Goal: Information Seeking & Learning: Learn about a topic

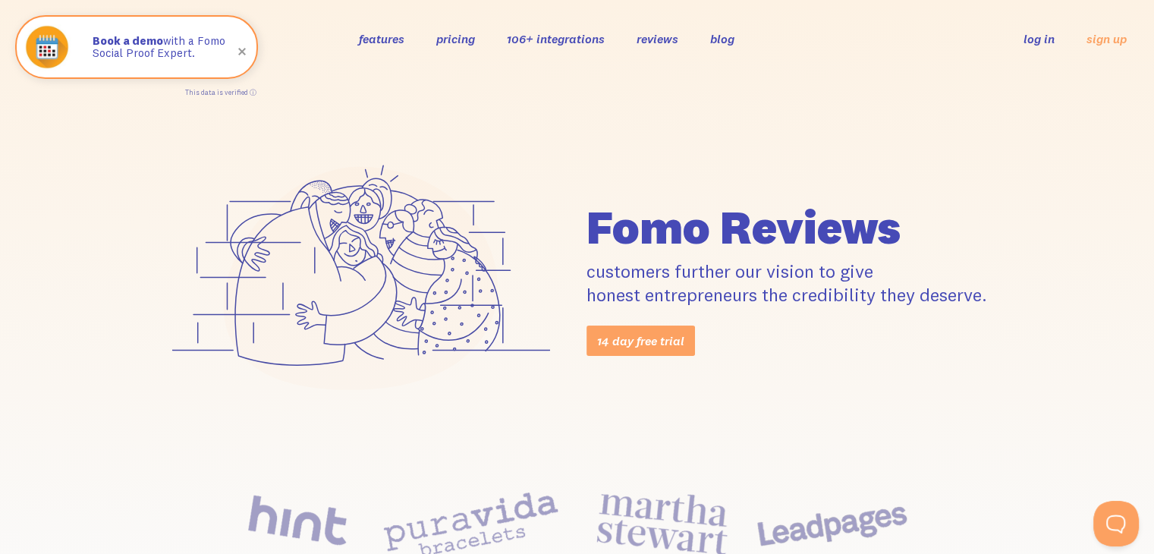
click at [833, 250] on h1 "Fomo Reviews" at bounding box center [793, 226] width 414 height 47
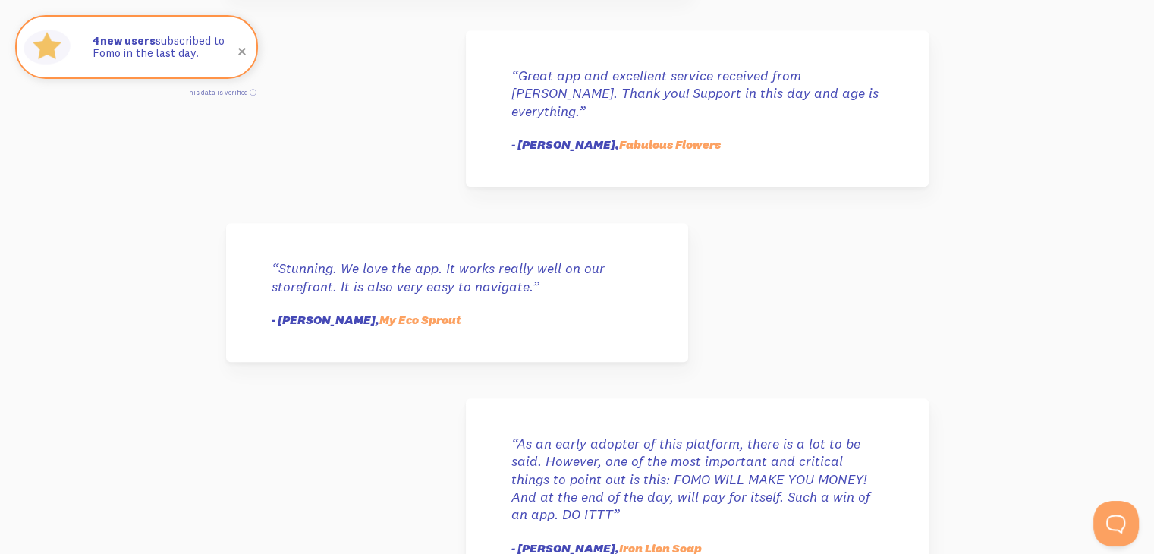
scroll to position [792, 0]
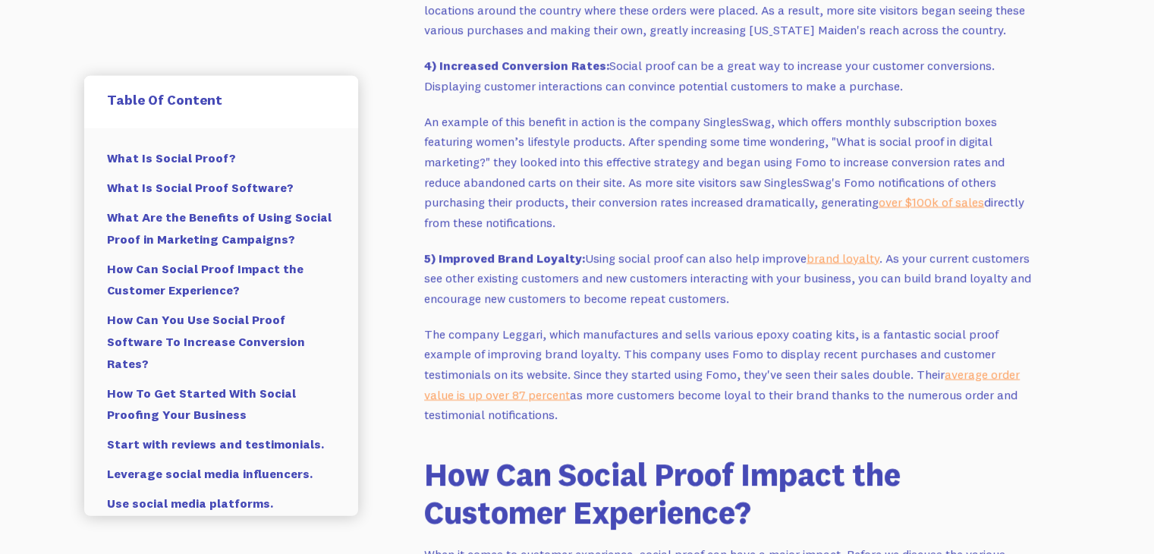
scroll to position [3534, 0]
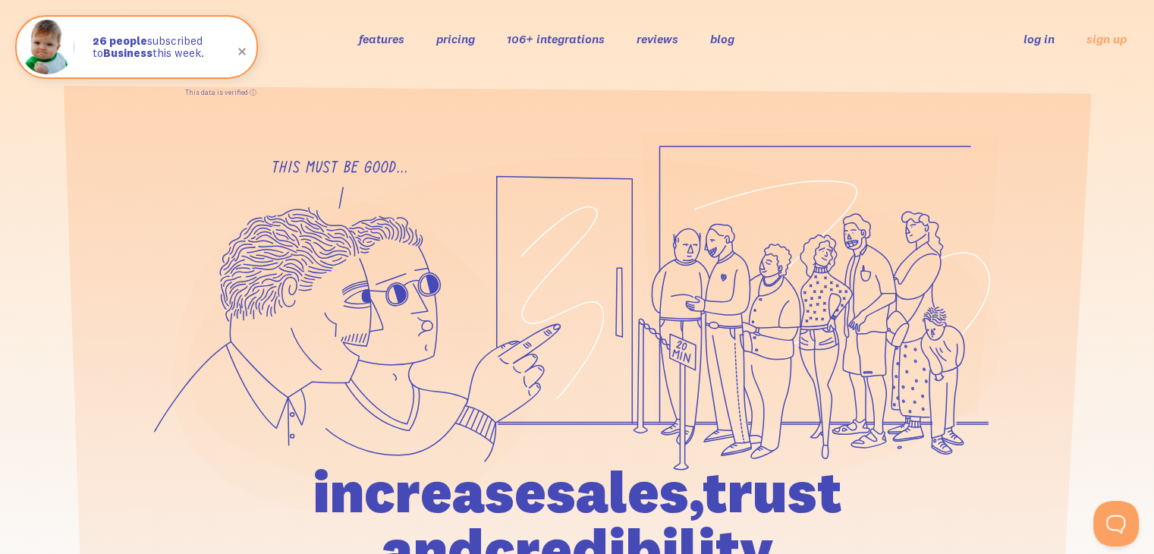
click at [578, 39] on link "106+ integrations" at bounding box center [556, 38] width 98 height 15
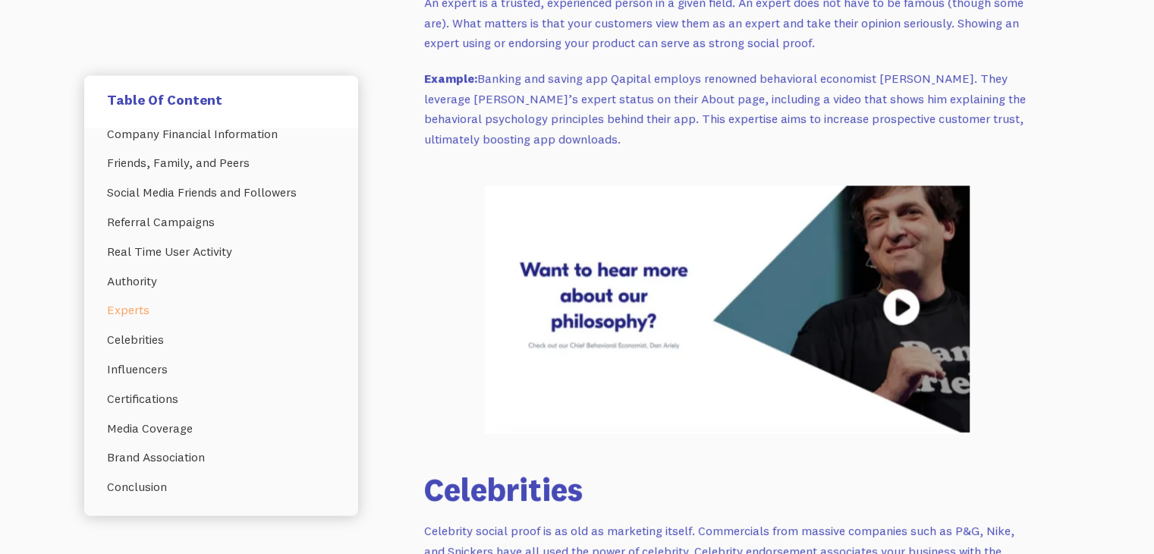
scroll to position [15826, 0]
click at [890, 322] on img at bounding box center [727, 309] width 485 height 248
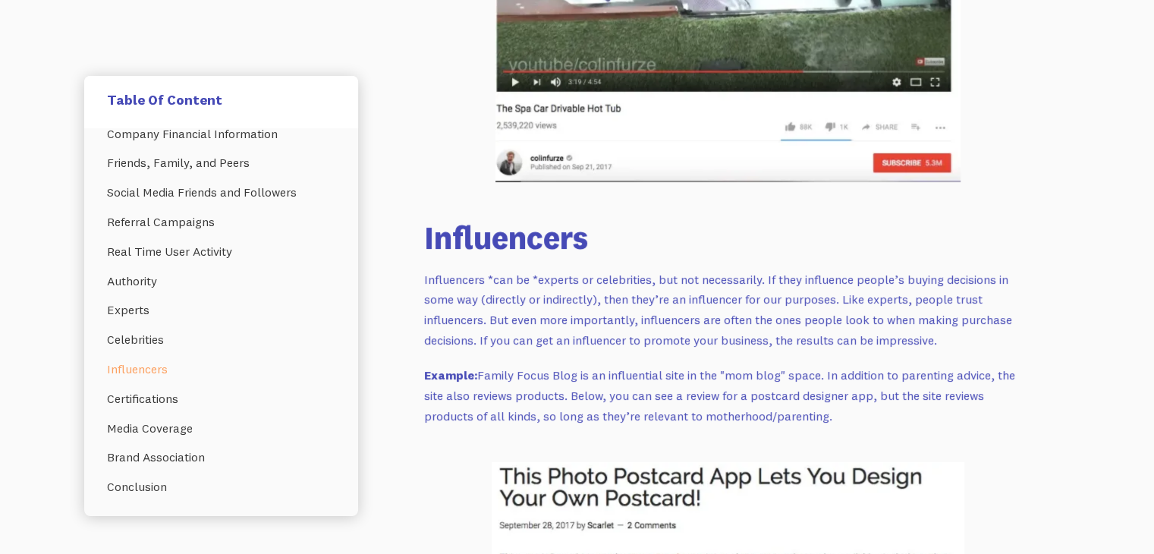
scroll to position [16747, 0]
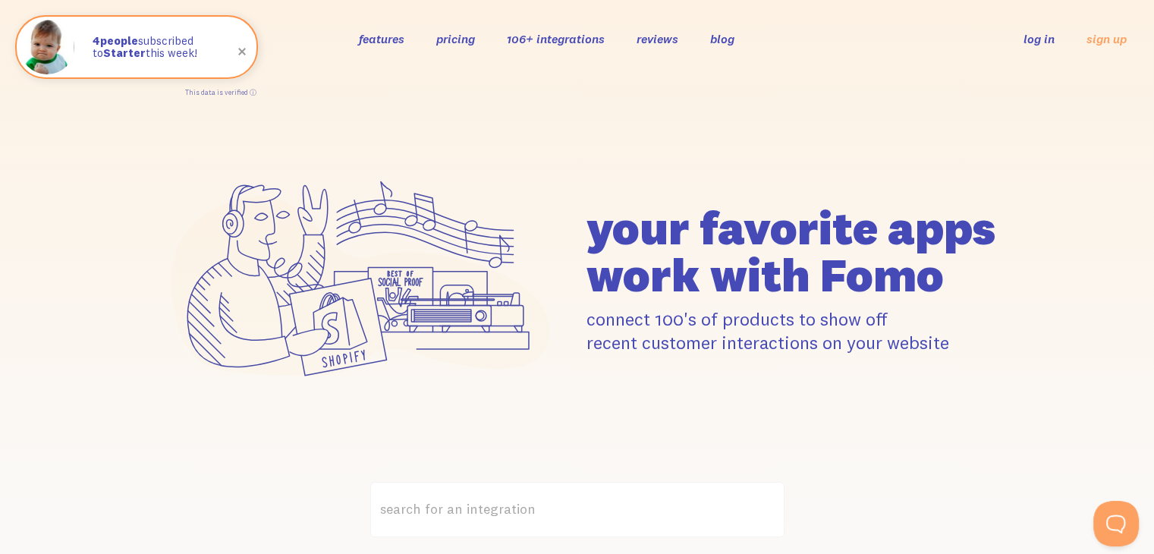
click at [394, 43] on link "features" at bounding box center [382, 38] width 46 height 15
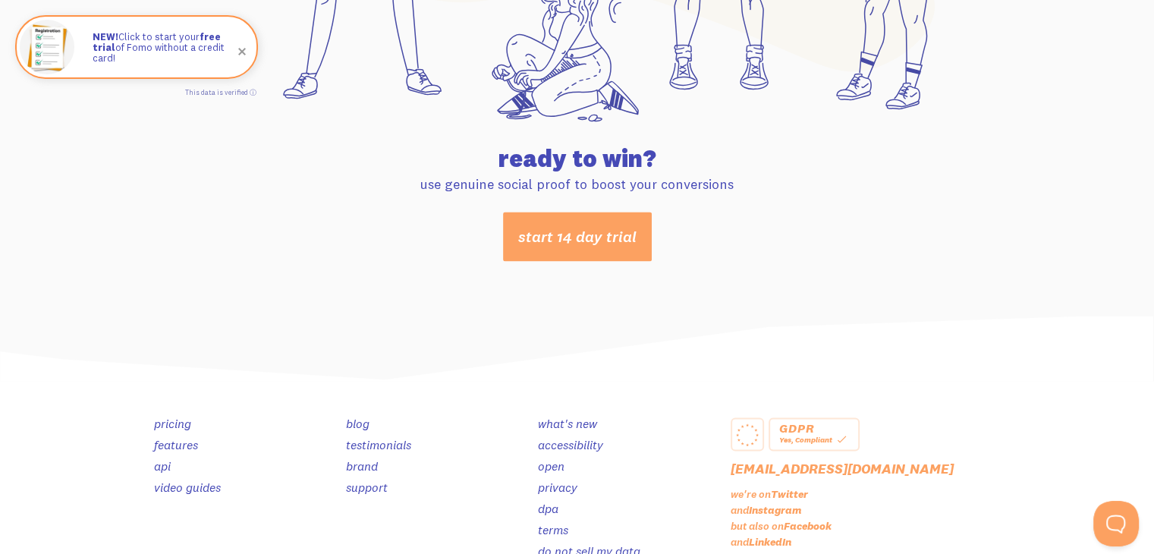
scroll to position [8041, 0]
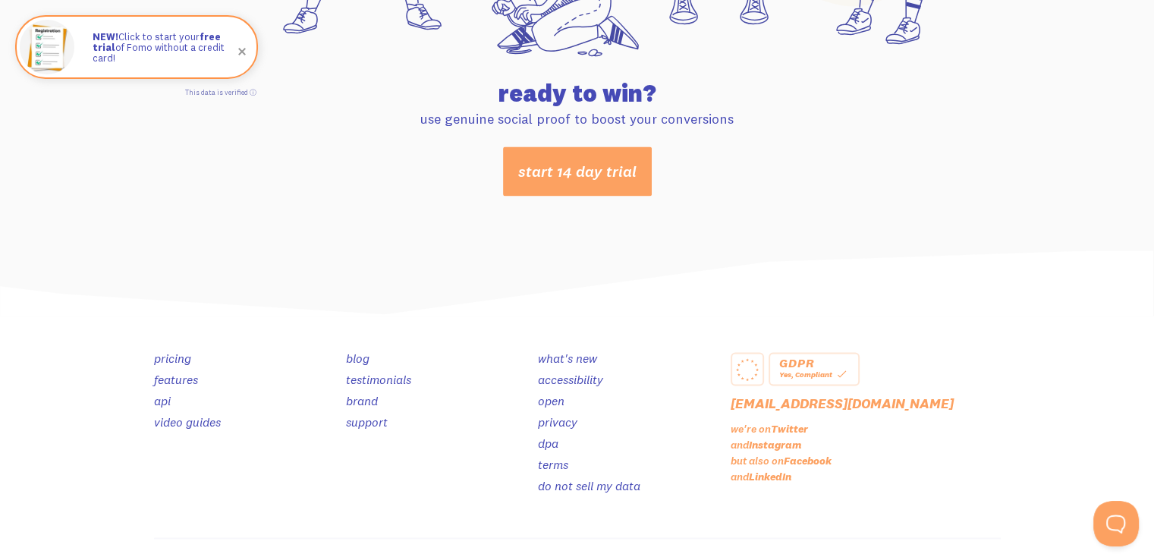
click at [173, 419] on link "video guides" at bounding box center [187, 421] width 67 height 15
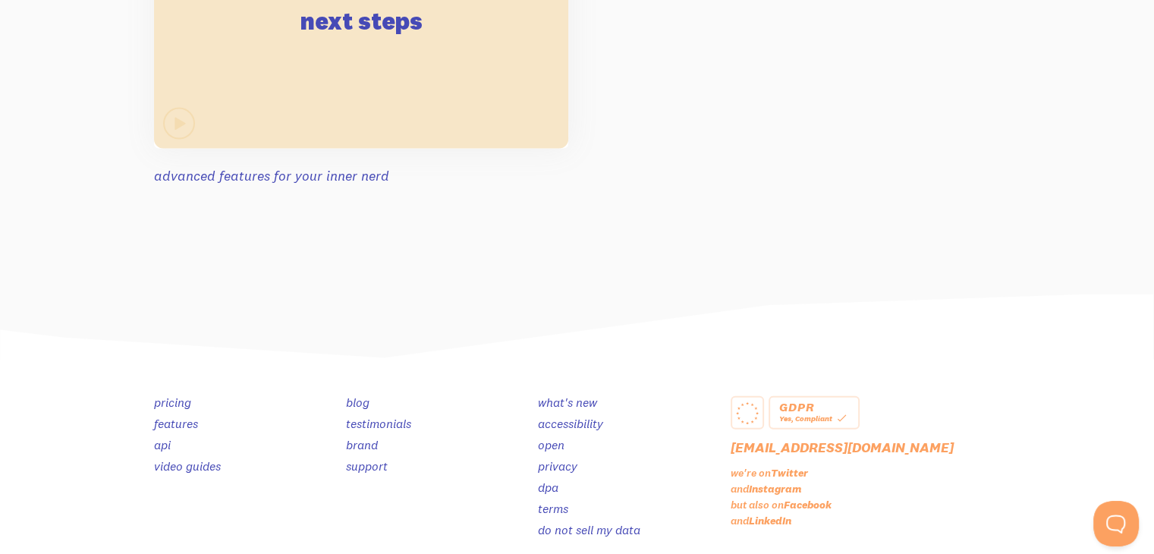
scroll to position [3455, 0]
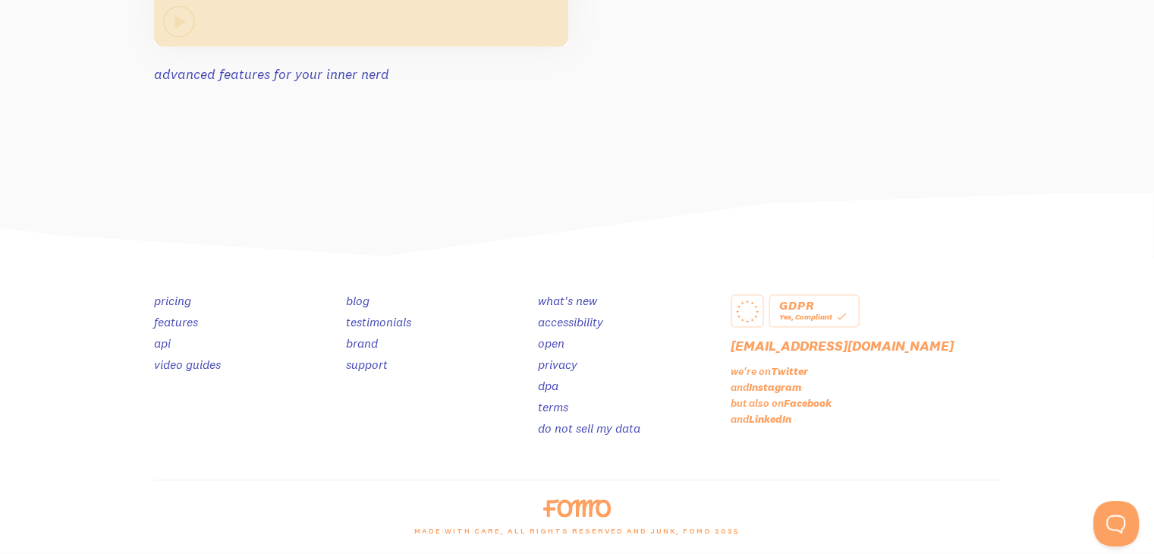
click at [365, 348] on link "brand" at bounding box center [362, 342] width 32 height 15
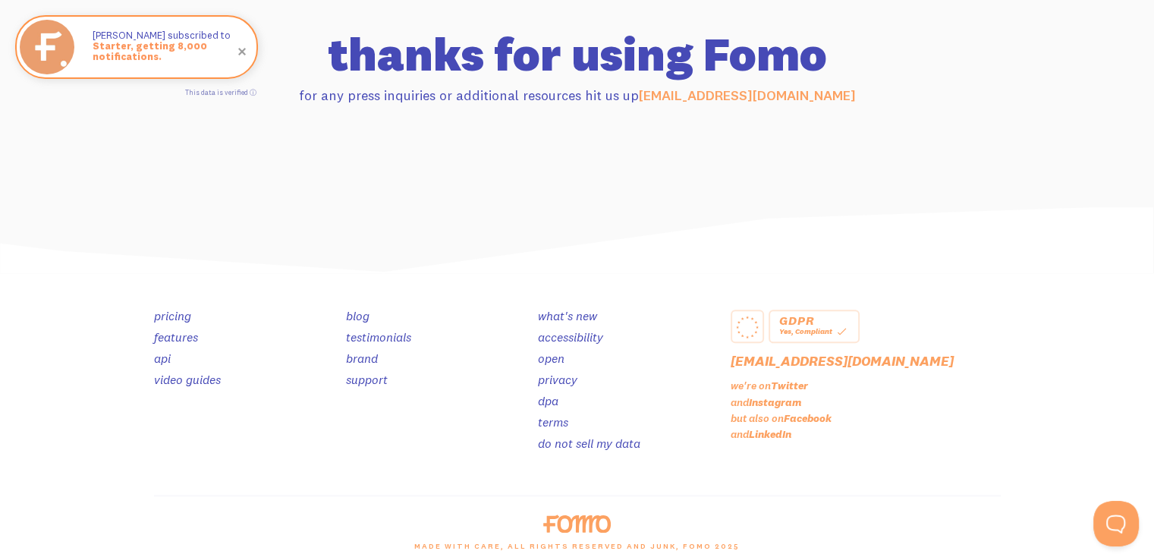
scroll to position [1574, 0]
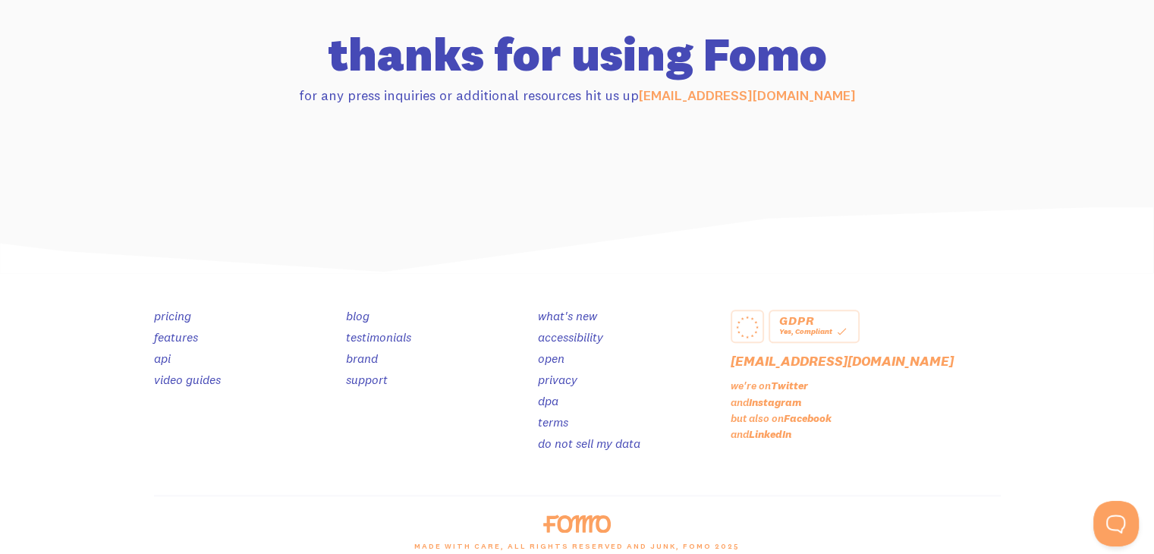
click at [556, 343] on link "accessibility" at bounding box center [570, 336] width 65 height 15
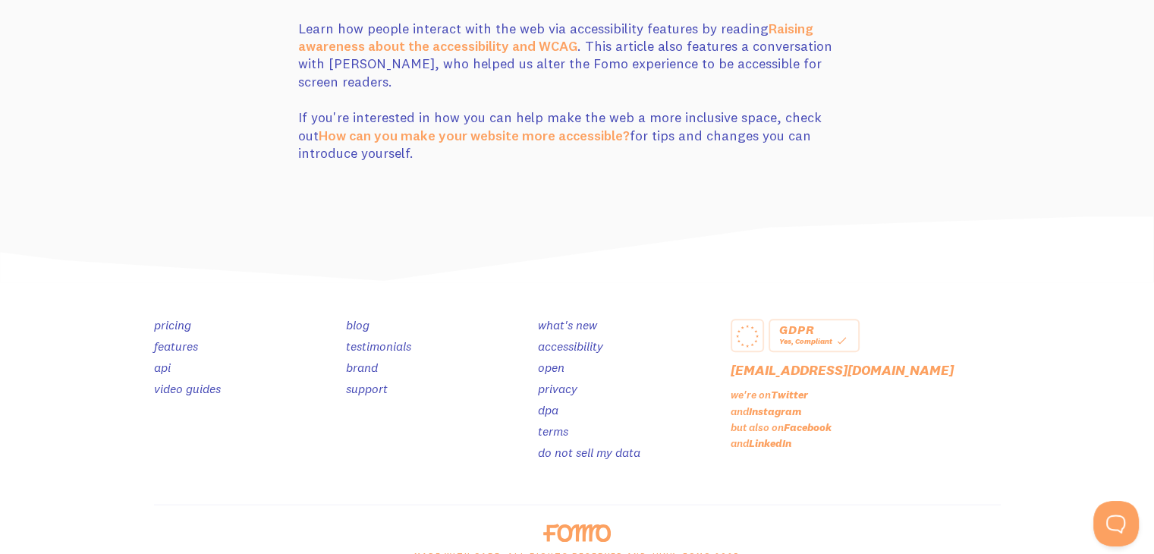
scroll to position [840, 0]
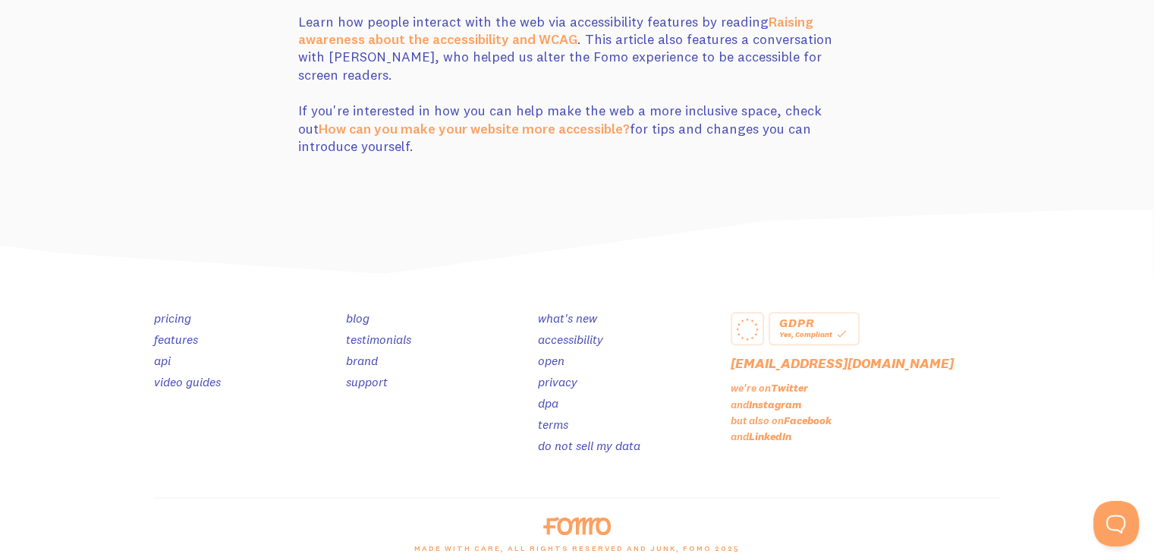
click at [552, 353] on link "open" at bounding box center [551, 360] width 27 height 15
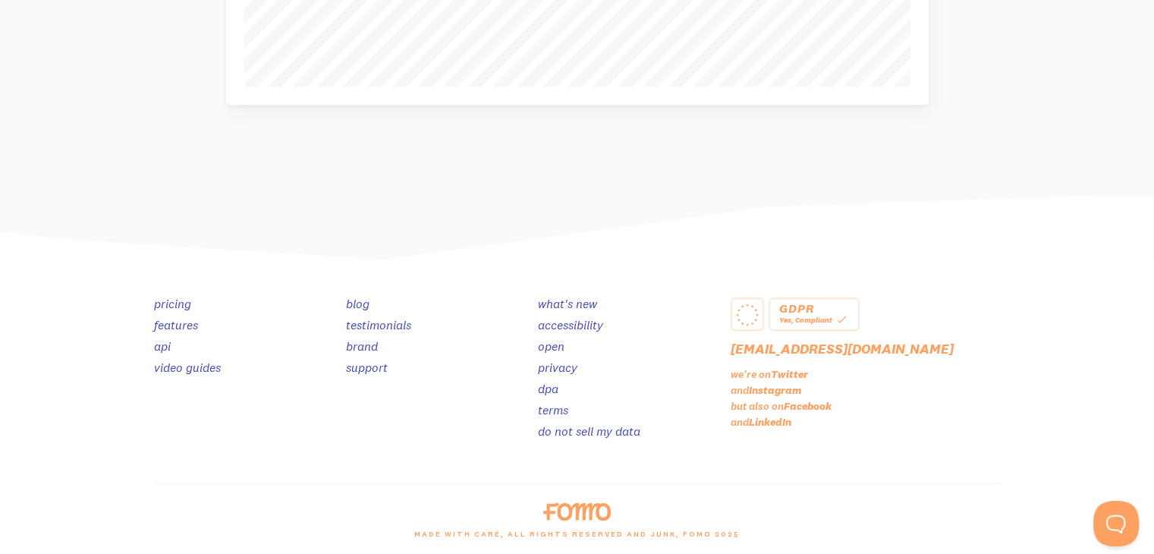
scroll to position [796, 0]
click at [558, 365] on link "privacy" at bounding box center [557, 363] width 39 height 15
click at [569, 507] on img at bounding box center [576, 508] width 67 height 18
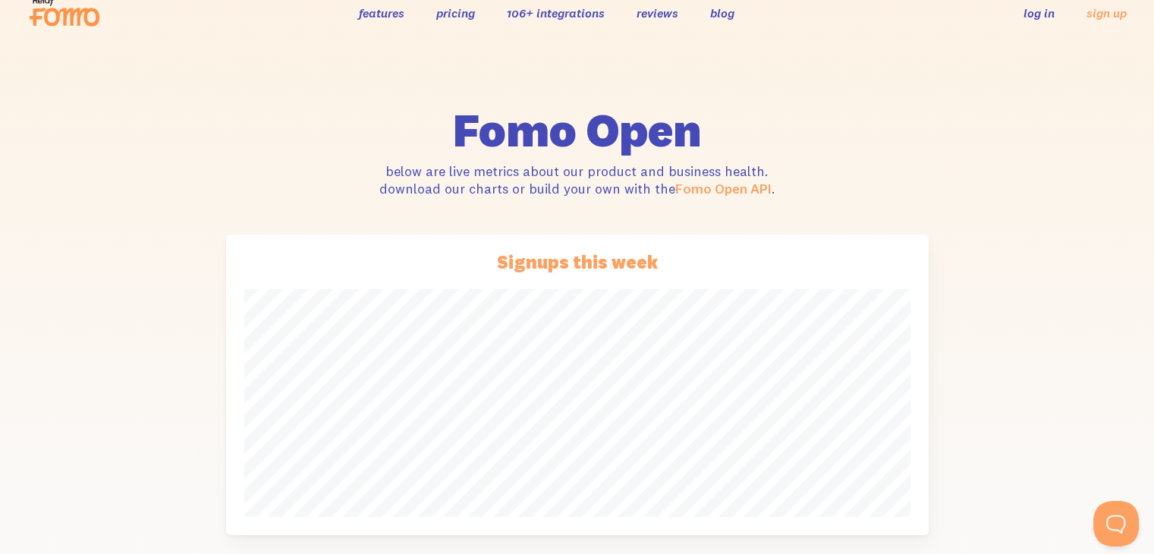
scroll to position [0, 0]
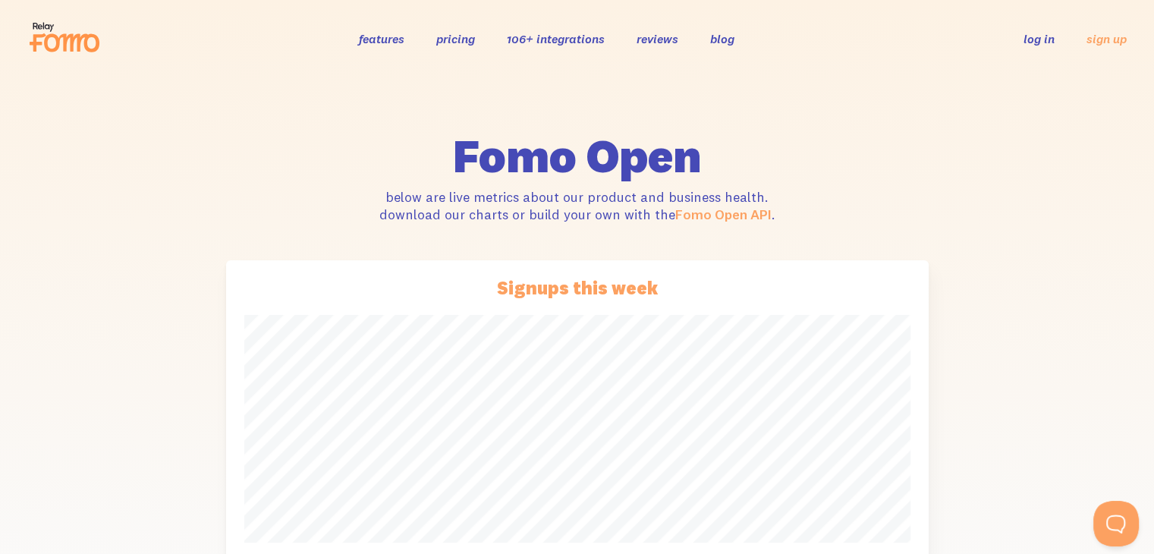
click at [41, 31] on icon at bounding box center [64, 37] width 74 height 38
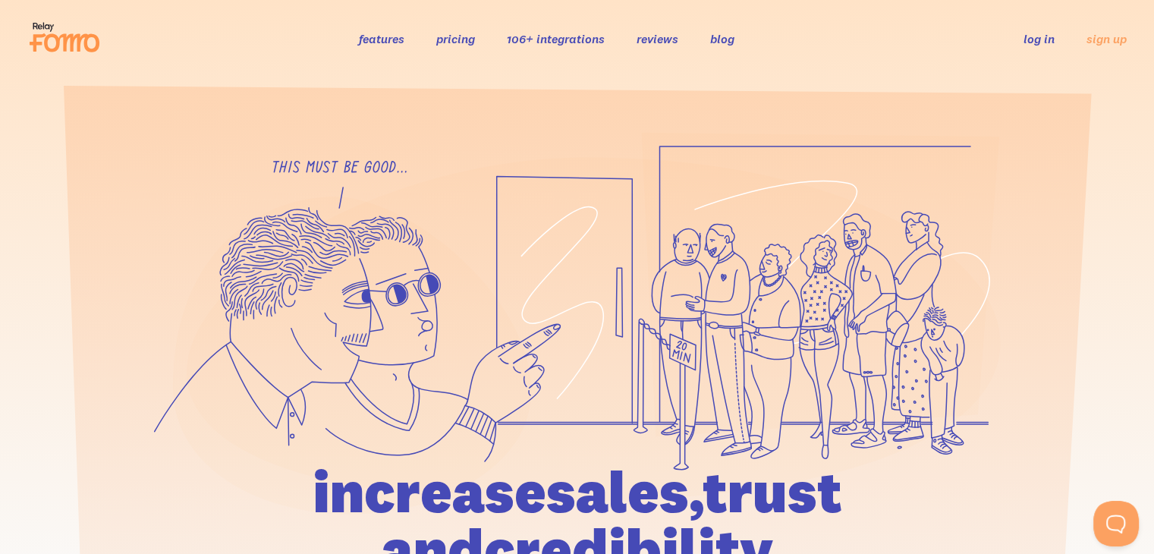
click at [658, 39] on link "reviews" at bounding box center [657, 38] width 42 height 15
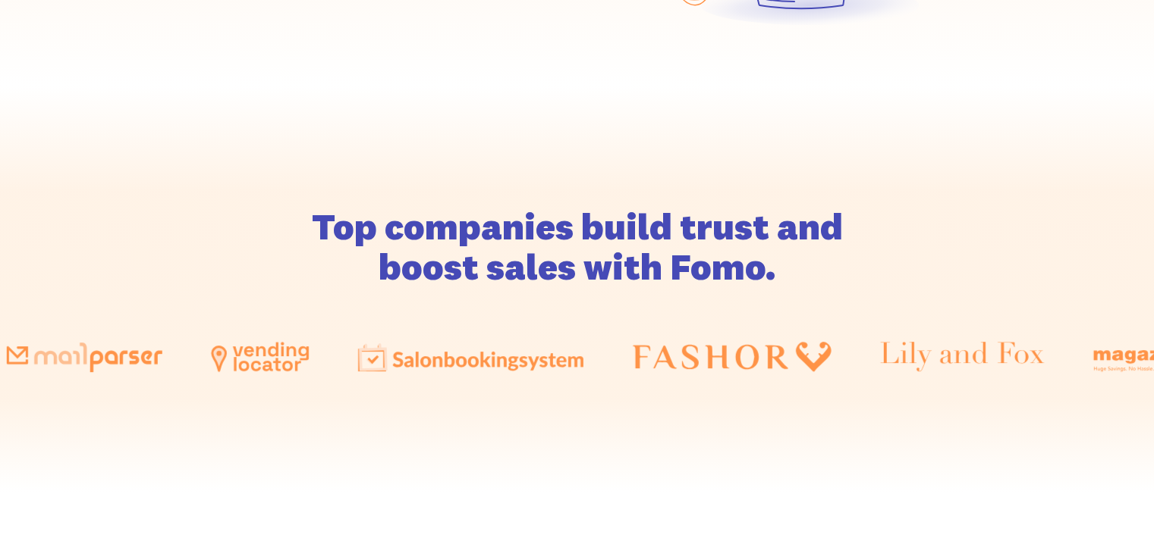
scroll to position [578, 3]
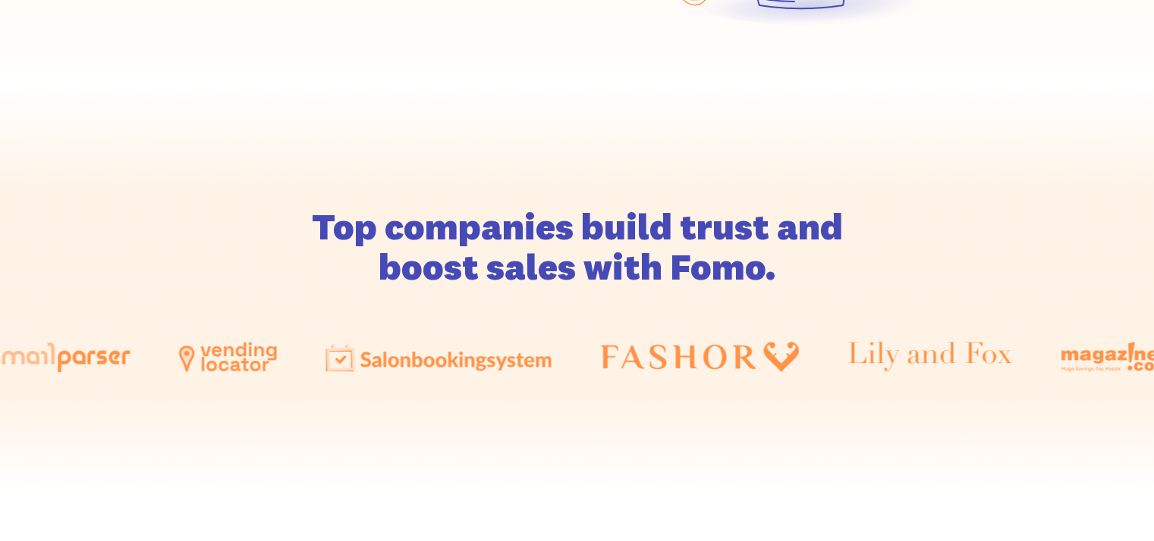
click at [862, 362] on img at bounding box center [929, 357] width 165 height 30
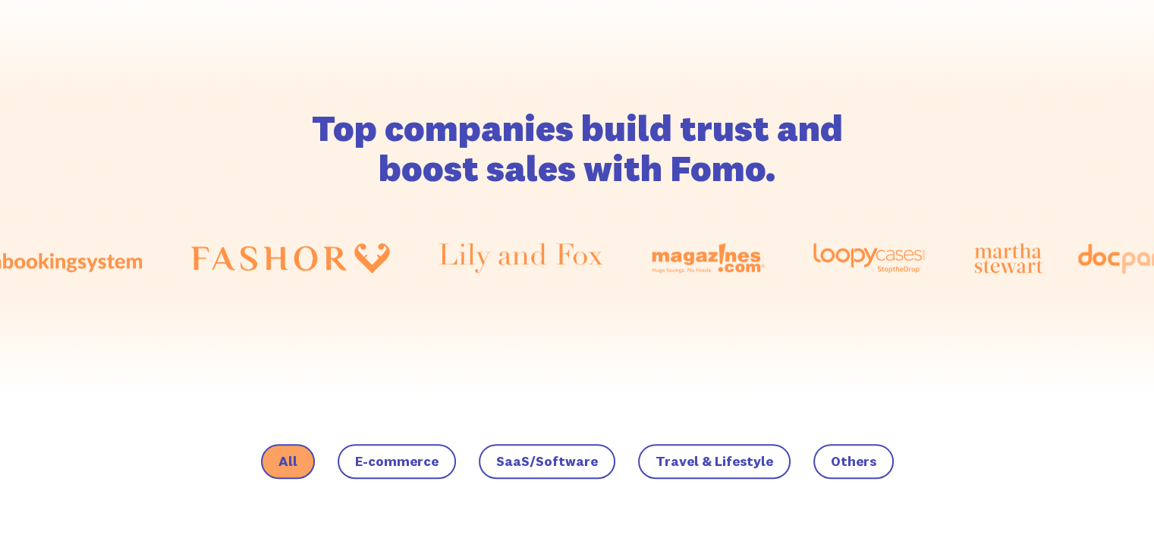
scroll to position [675, 0]
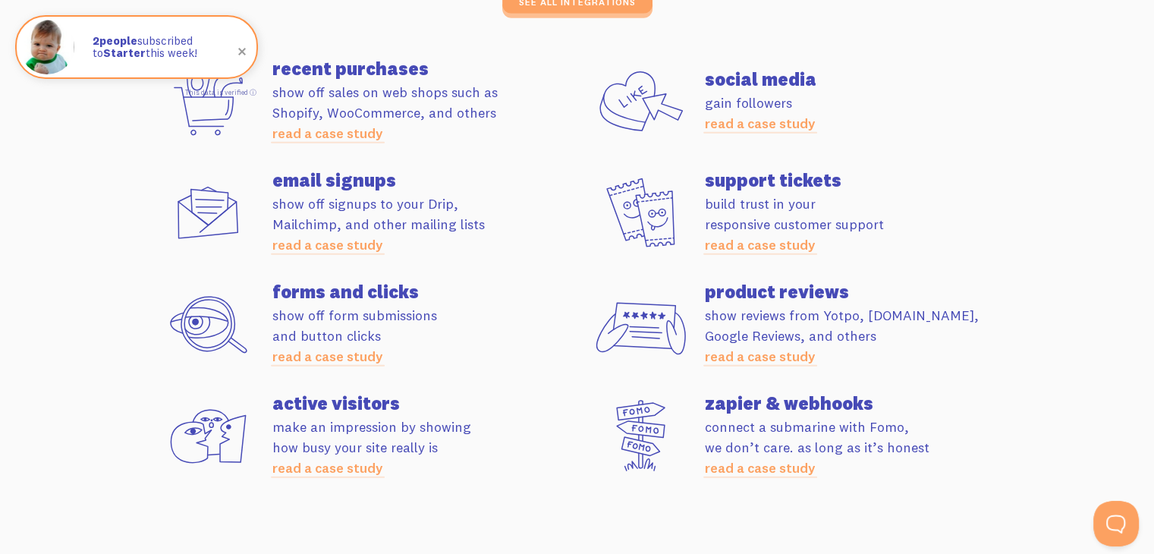
scroll to position [4386, 0]
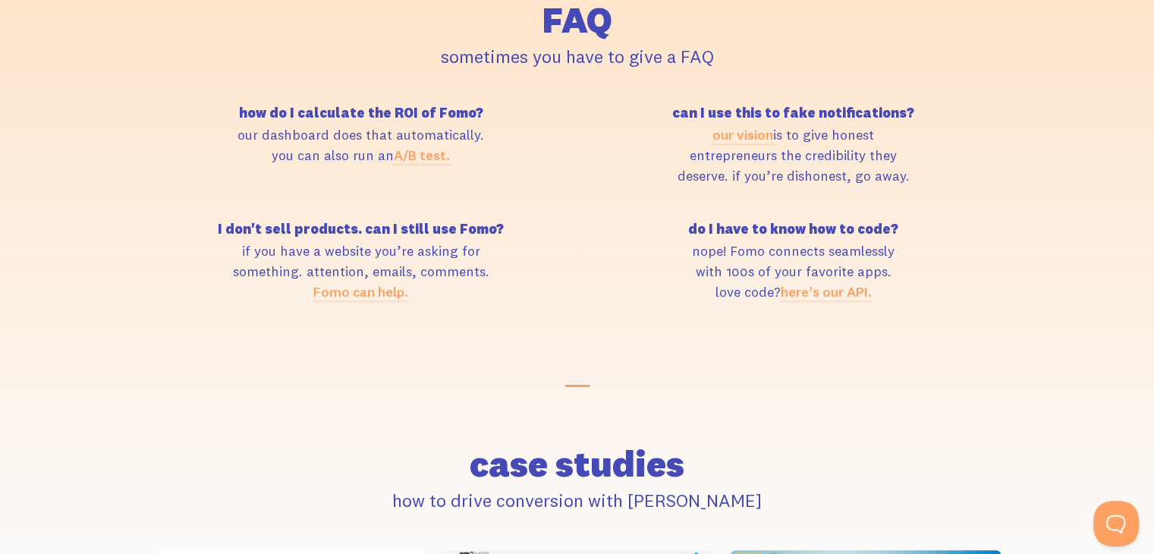
click at [821, 266] on p "nope! Fomo connects seamlessly with 100s of your favorite apps. love code? here…" at bounding box center [793, 270] width 414 height 61
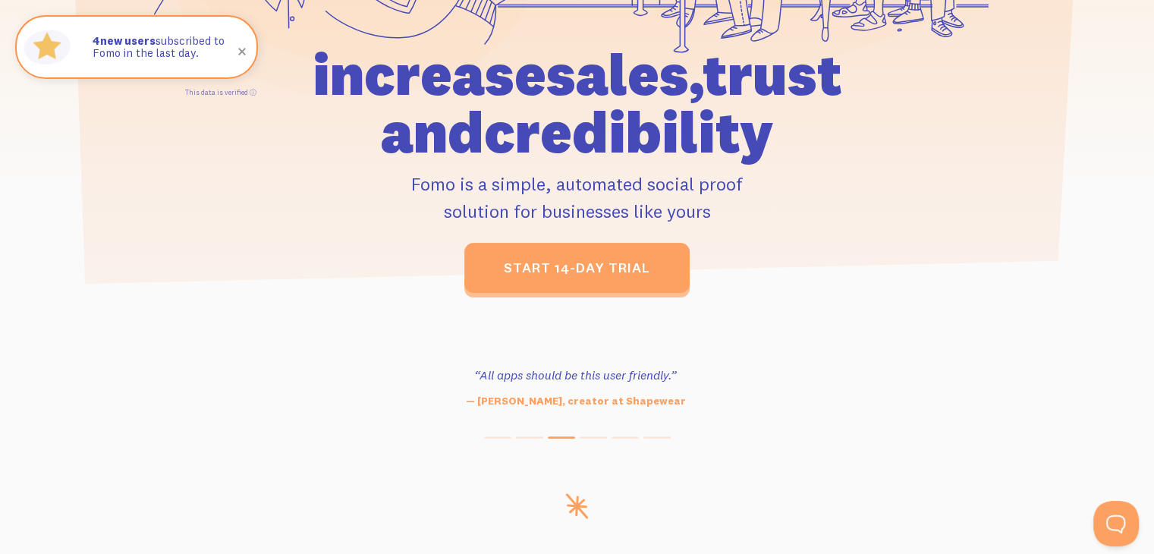
scroll to position [0, 0]
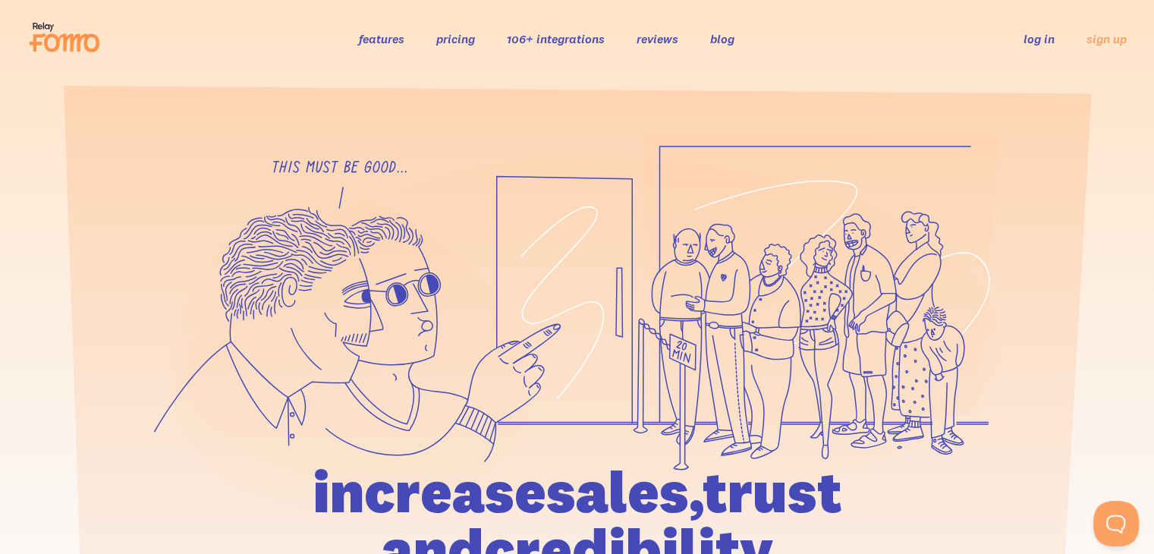
click at [658, 49] on div "features pricing 106+ integrations reviews blog log in sign up log in sign up" at bounding box center [576, 38] width 1099 height 41
click at [658, 39] on link "reviews" at bounding box center [657, 38] width 42 height 15
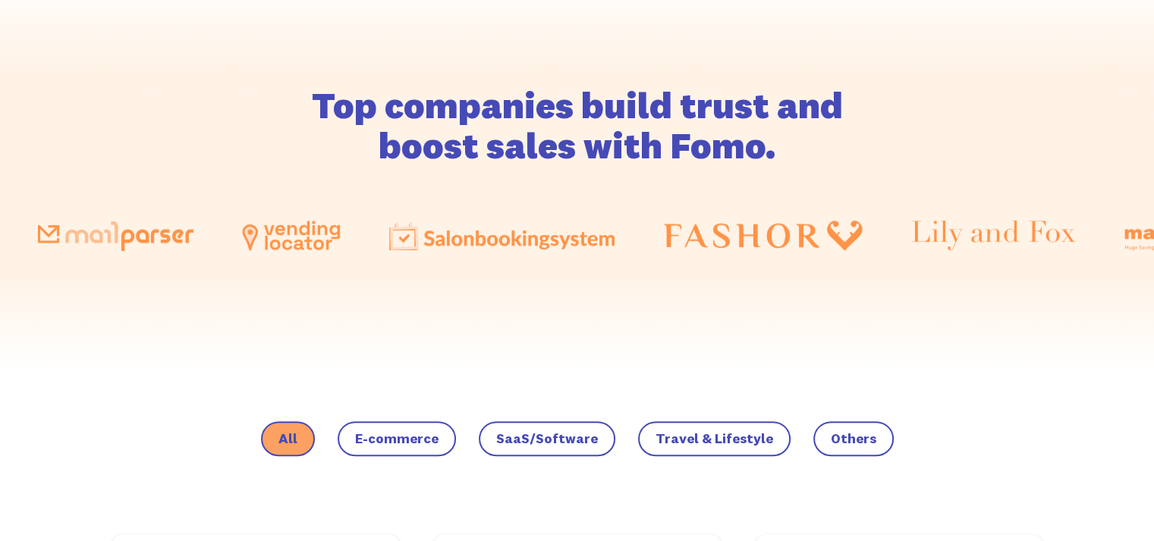
scroll to position [0, 3]
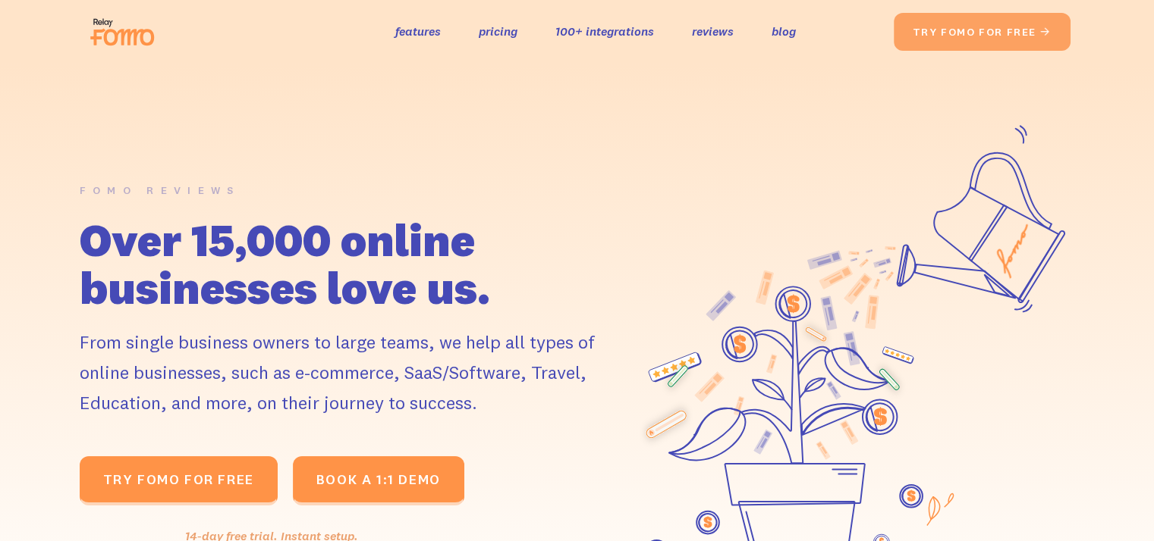
click at [129, 33] on img at bounding box center [126, 32] width 85 height 49
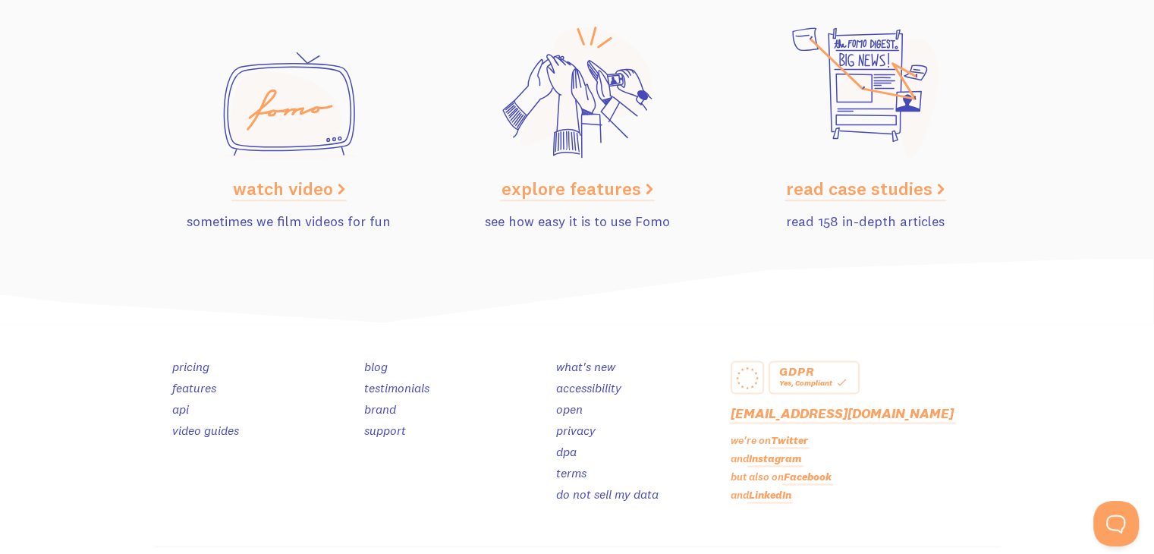
scroll to position [7727, 0]
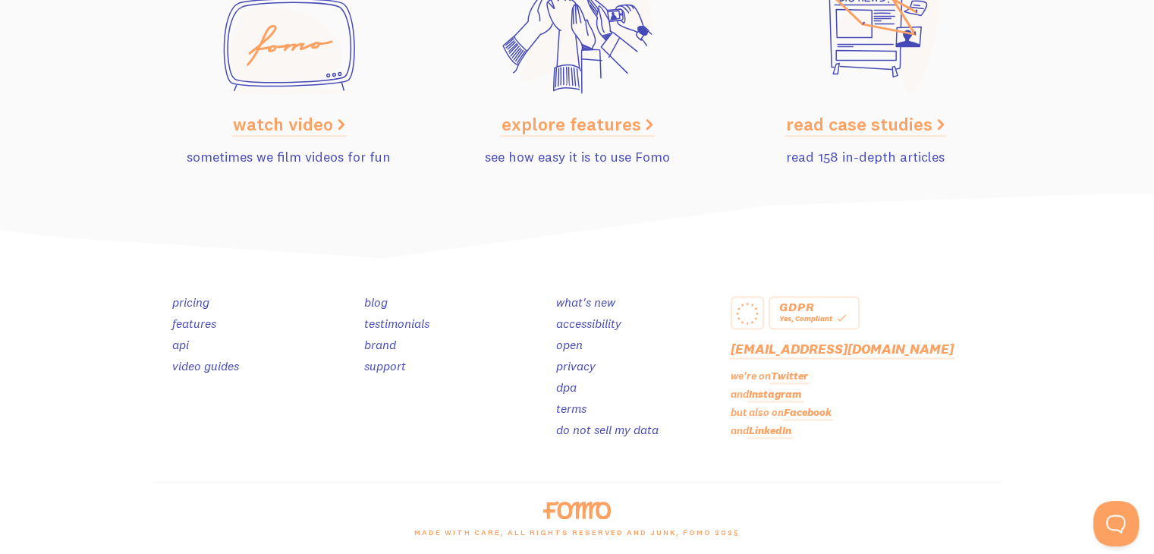
click at [382, 297] on link "blog" at bounding box center [376, 301] width 24 height 15
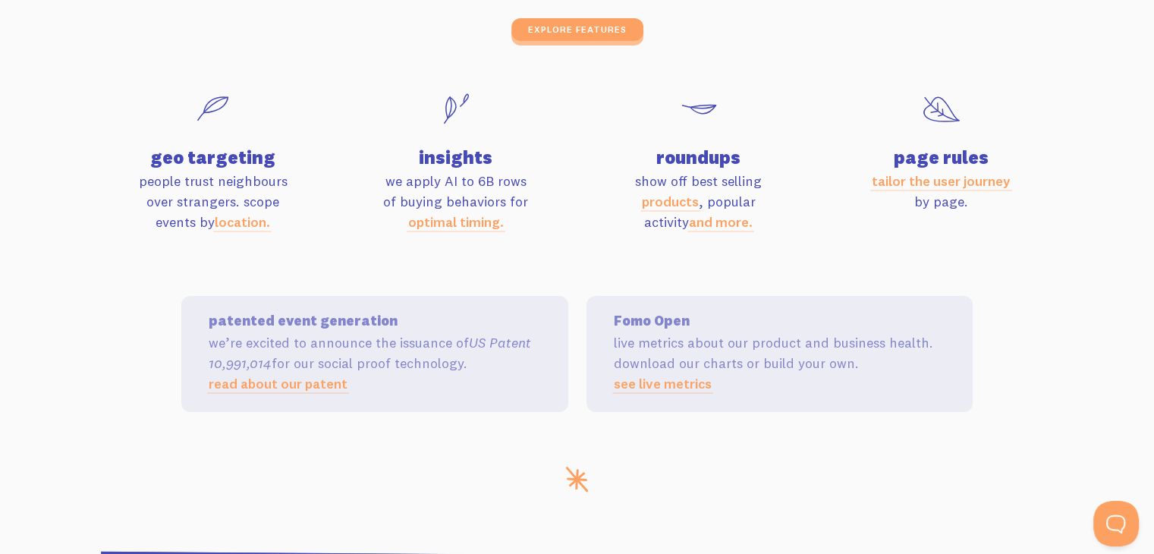
scroll to position [5074, 0]
